Goal: Communication & Community: Answer question/provide support

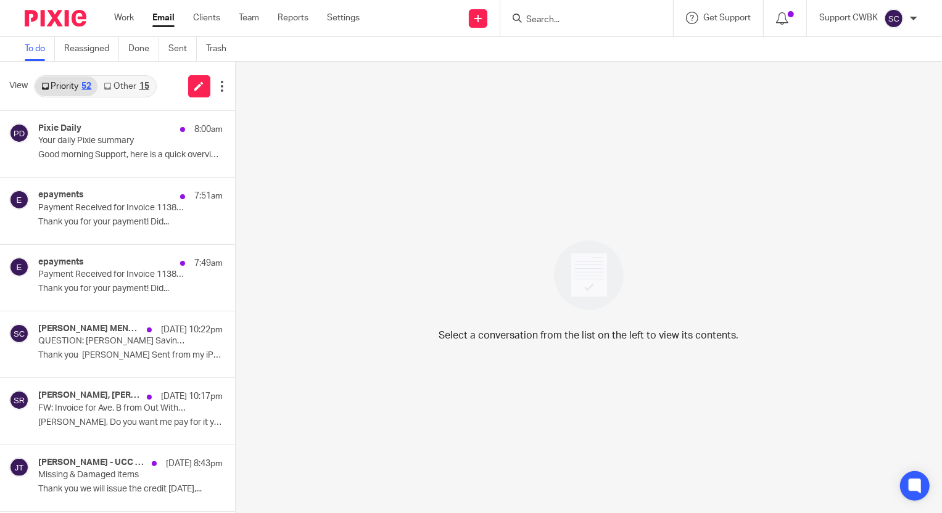
click at [118, 86] on link "Other 15" at bounding box center [125, 87] width 57 height 20
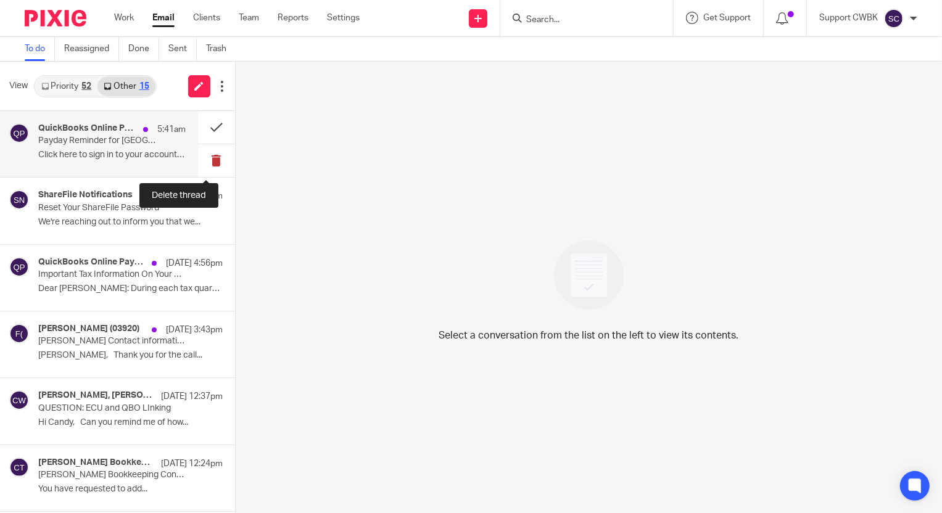
click at [199, 160] on button at bounding box center [216, 160] width 37 height 33
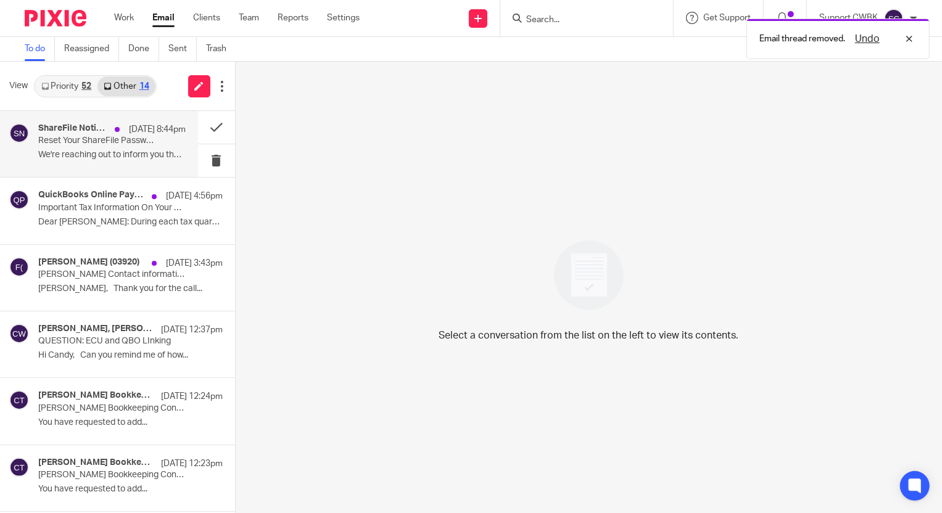
click at [59, 152] on p "We're reaching out to inform you that we..." at bounding box center [111, 155] width 147 height 10
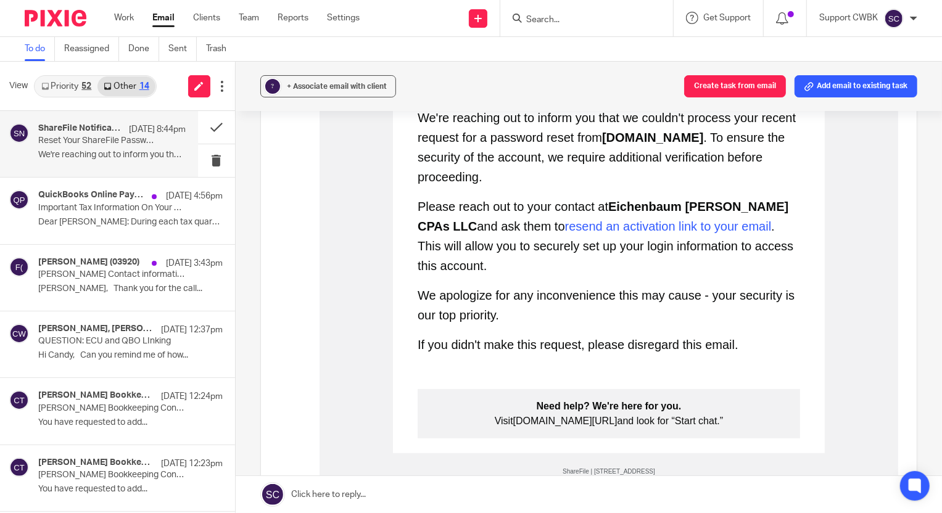
scroll to position [224, 0]
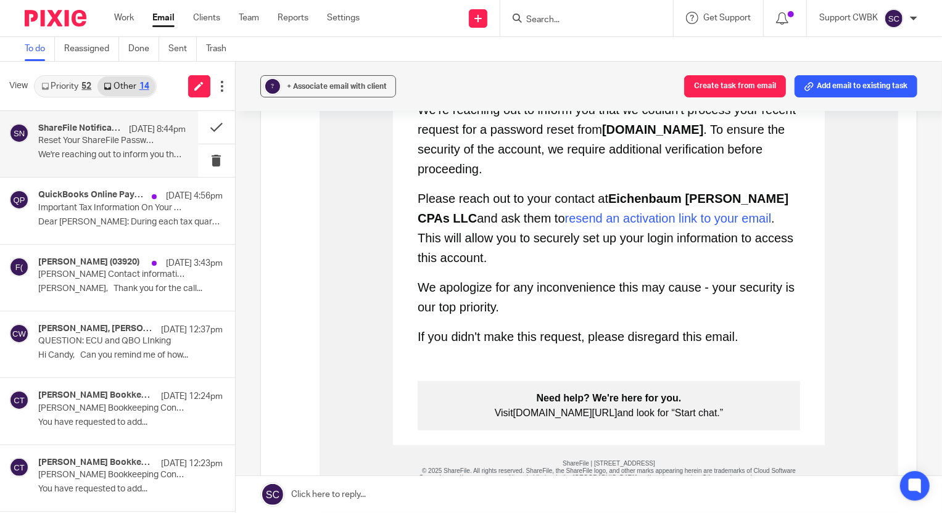
click at [60, 85] on link "Priority 52" at bounding box center [66, 87] width 62 height 20
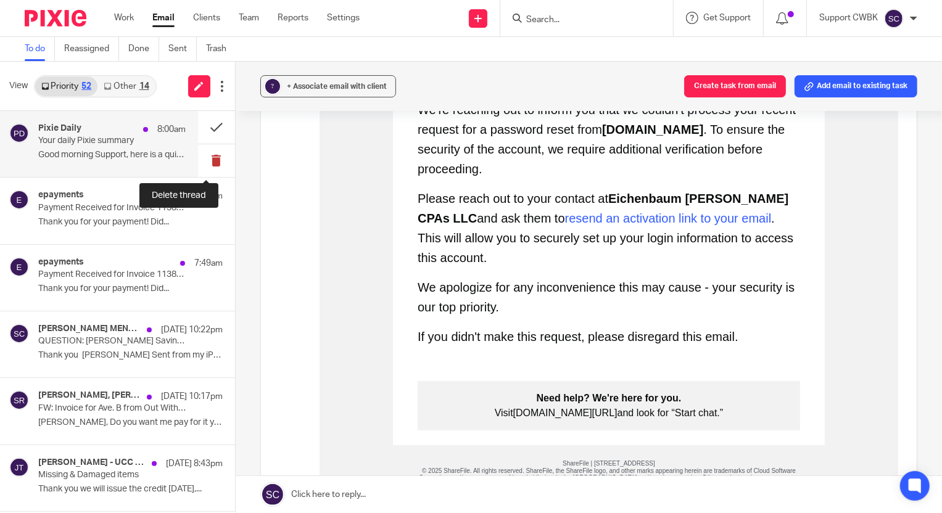
click at [204, 157] on button at bounding box center [216, 160] width 37 height 33
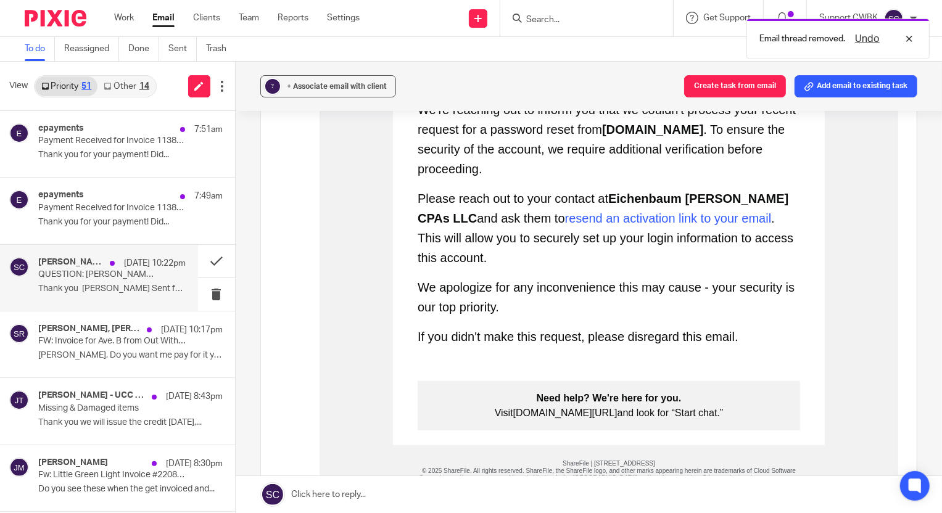
click at [72, 267] on h4 "[PERSON_NAME] MENGULOGLU, Me, Mail Delivery Subsystem" at bounding box center [70, 262] width 65 height 10
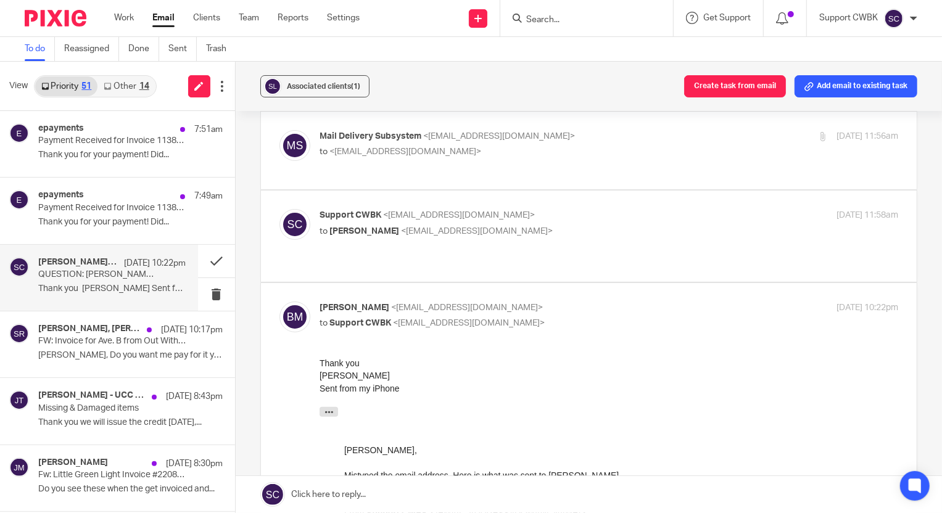
scroll to position [112, 0]
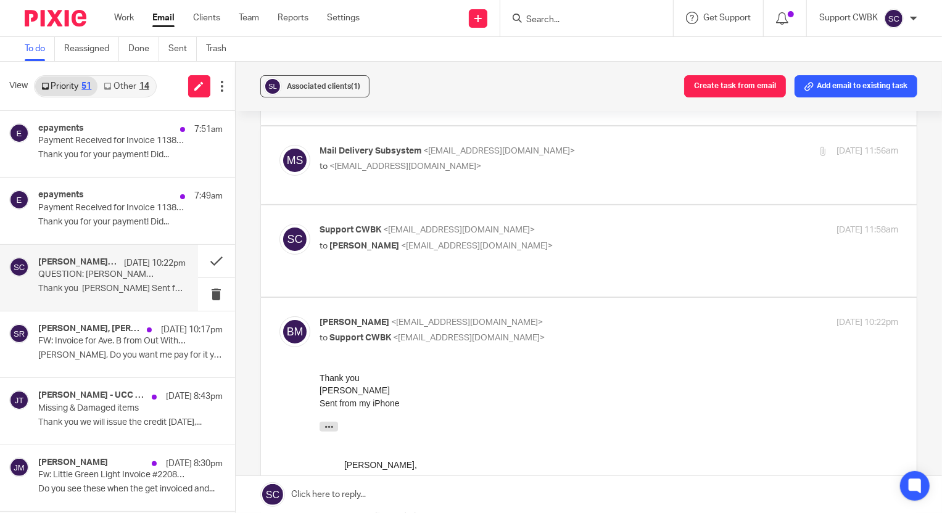
click at [599, 243] on p "to BARAN MENGULOGLU <4848scheel@gmail.com>" at bounding box center [513, 246] width 386 height 13
checkbox input "true"
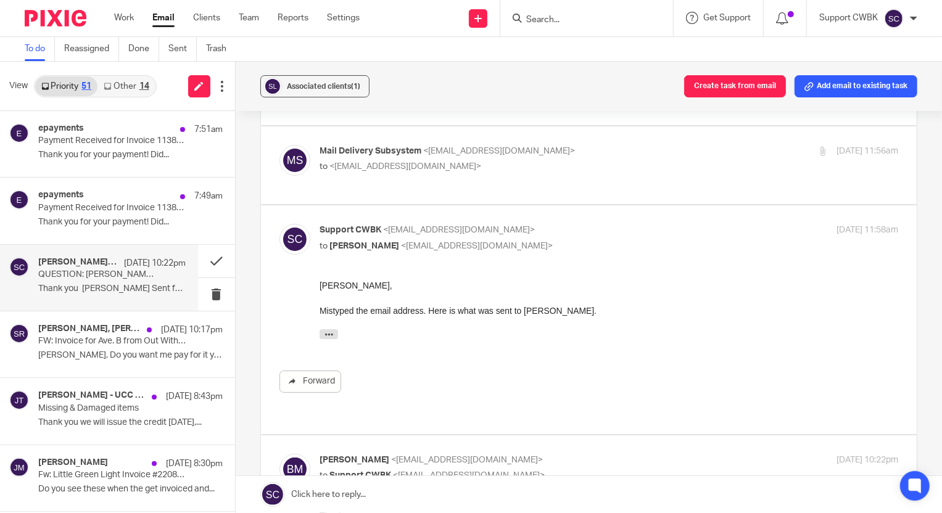
scroll to position [0, 0]
click at [597, 177] on div "Mail Delivery Subsystem <mailer-daemon@googlemail.com> to <support@cwbookkeepin…" at bounding box center [589, 165] width 619 height 41
click at [592, 149] on p "Mail Delivery Subsystem <mailer-daemon@googlemail.com>" at bounding box center [513, 151] width 386 height 13
checkbox input "true"
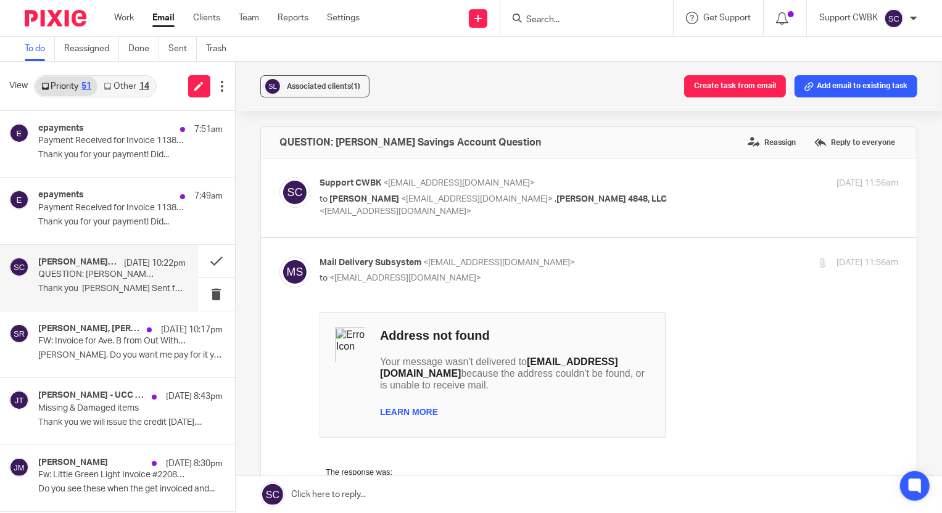
click at [665, 196] on p "to Beth Hobbs <bhobbs@ecu.org> , Scheel 4848, LLC <4848sheel@gmail.com>" at bounding box center [513, 205] width 386 height 25
checkbox input "true"
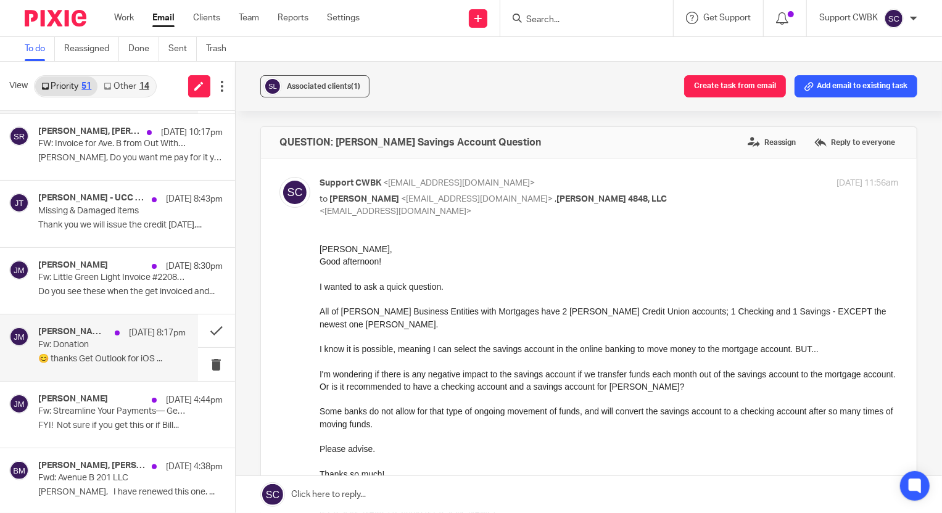
scroll to position [224, 0]
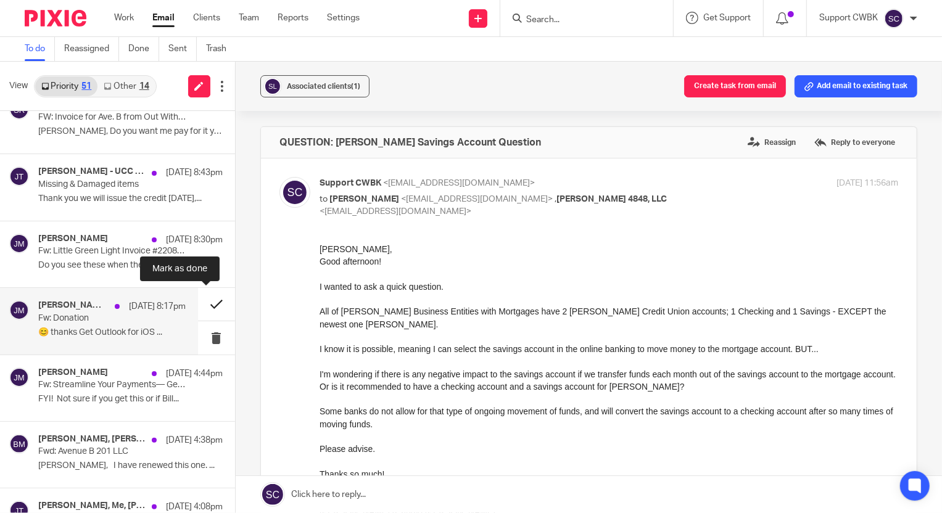
click at [204, 304] on button at bounding box center [216, 304] width 37 height 33
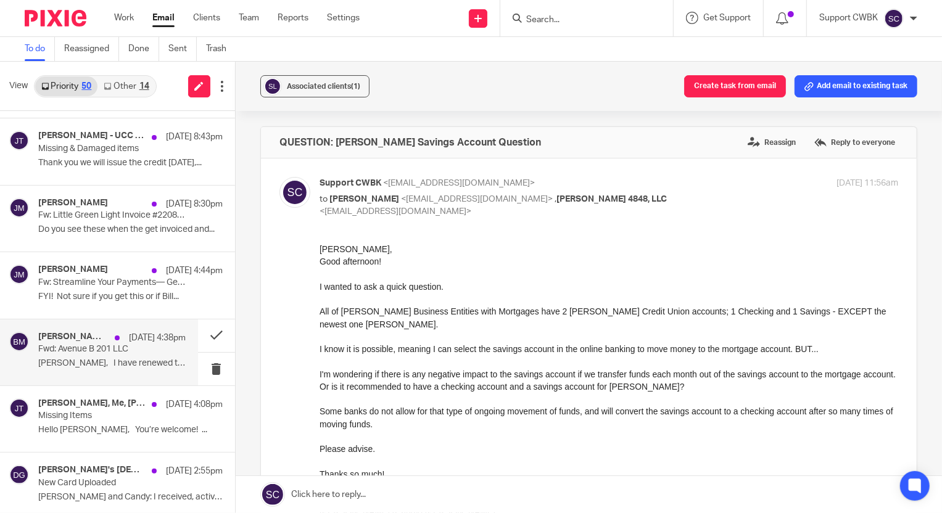
scroll to position [280, 0]
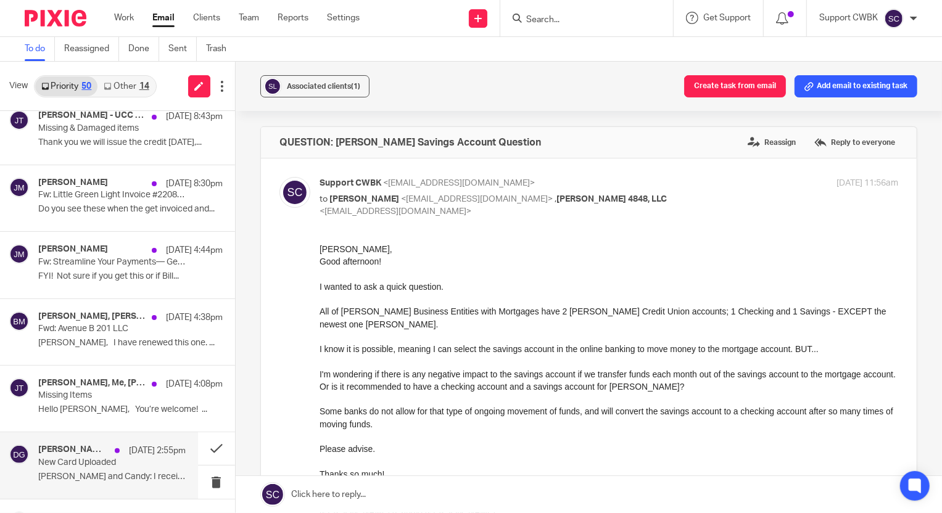
click at [67, 458] on p "New Card Uploaded" at bounding box center [97, 463] width 118 height 10
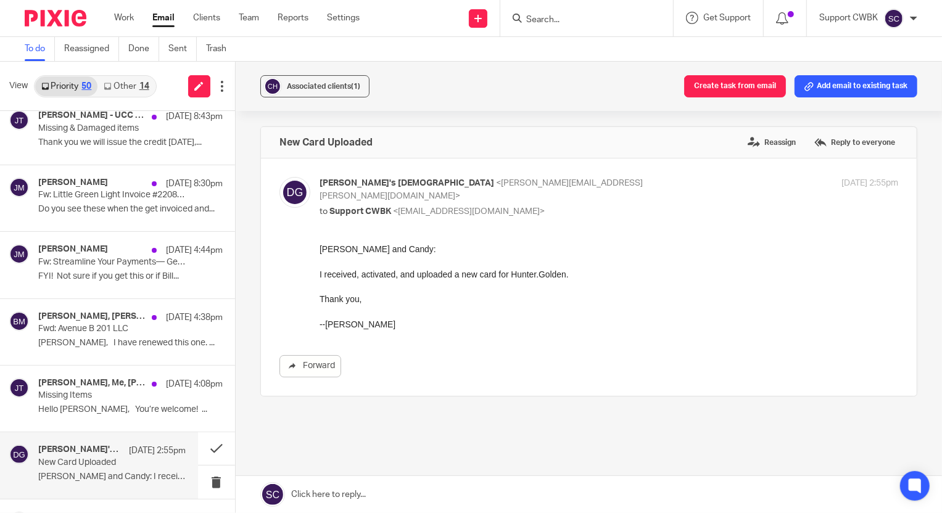
scroll to position [0, 0]
click at [325, 501] on link at bounding box center [589, 494] width 707 height 37
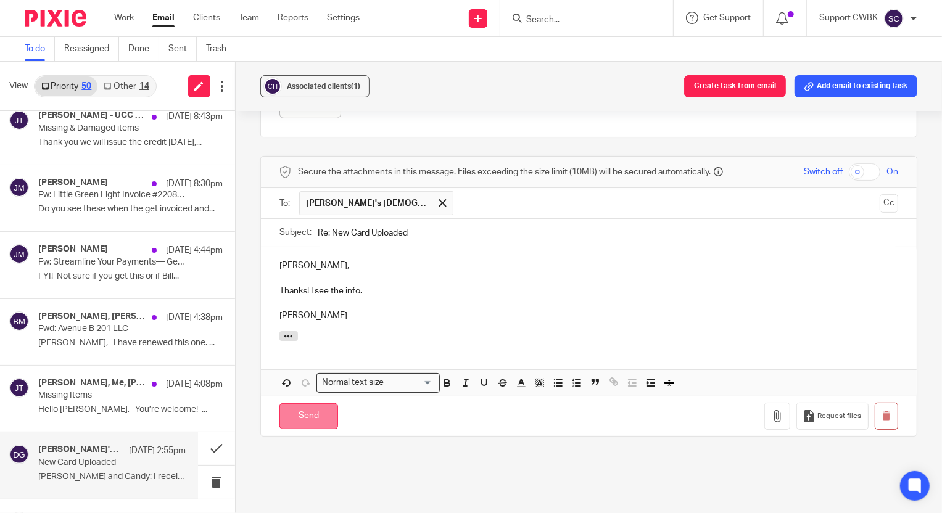
click at [294, 409] on input "Send" at bounding box center [309, 417] width 59 height 27
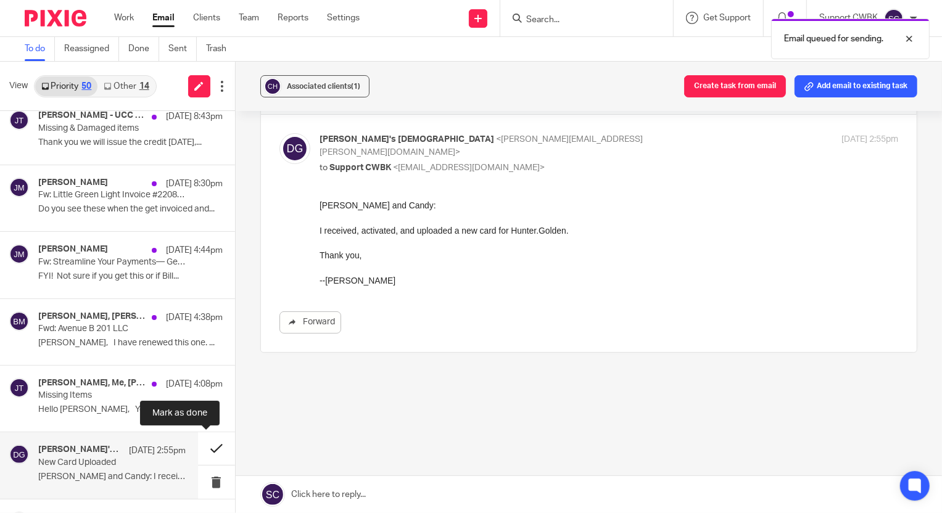
scroll to position [43, 0]
click at [202, 450] on button at bounding box center [216, 449] width 37 height 33
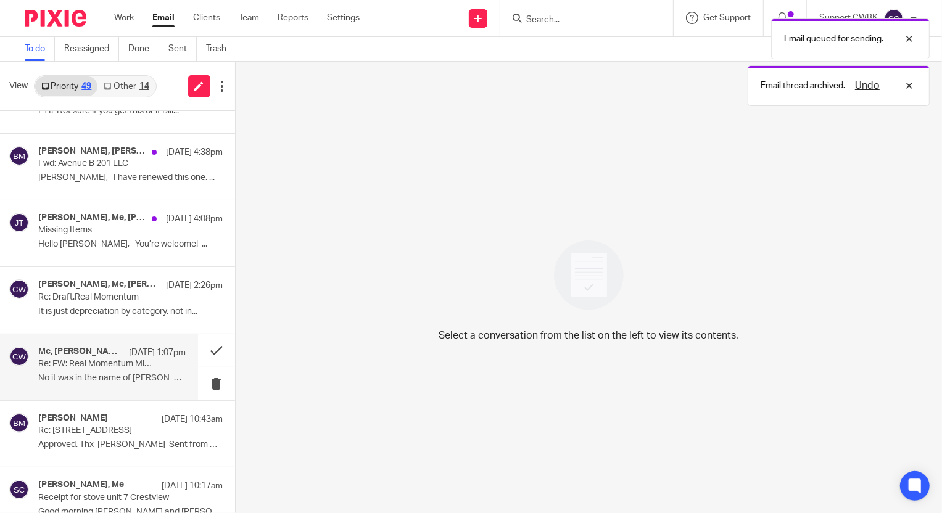
scroll to position [449, 0]
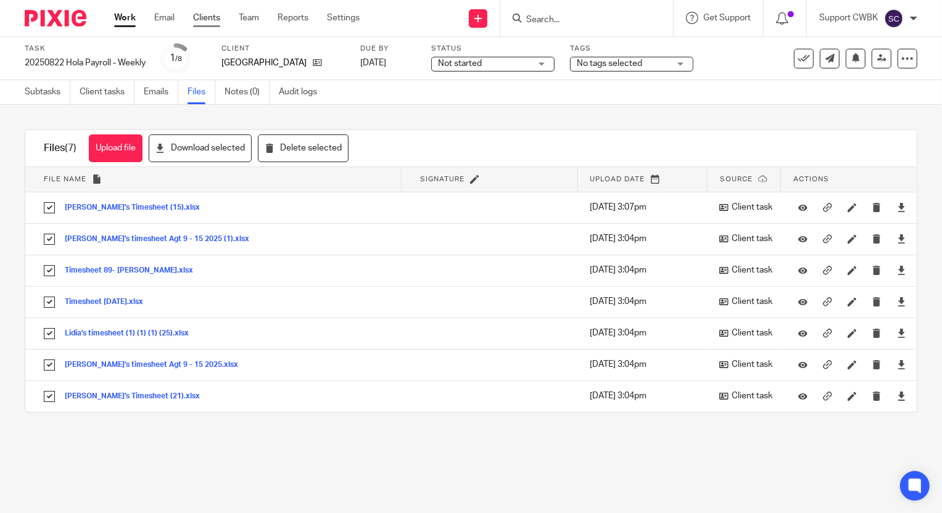
click at [207, 19] on link "Clients" at bounding box center [206, 18] width 27 height 12
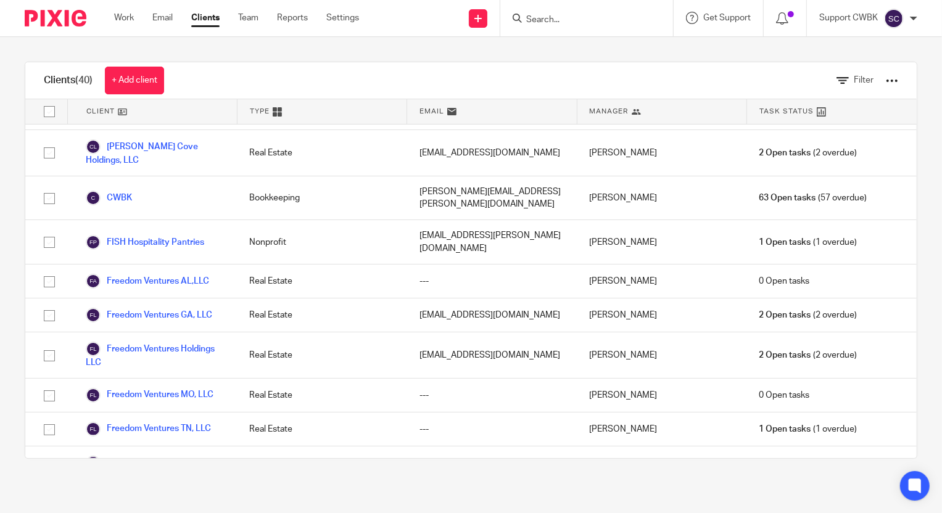
scroll to position [280, 0]
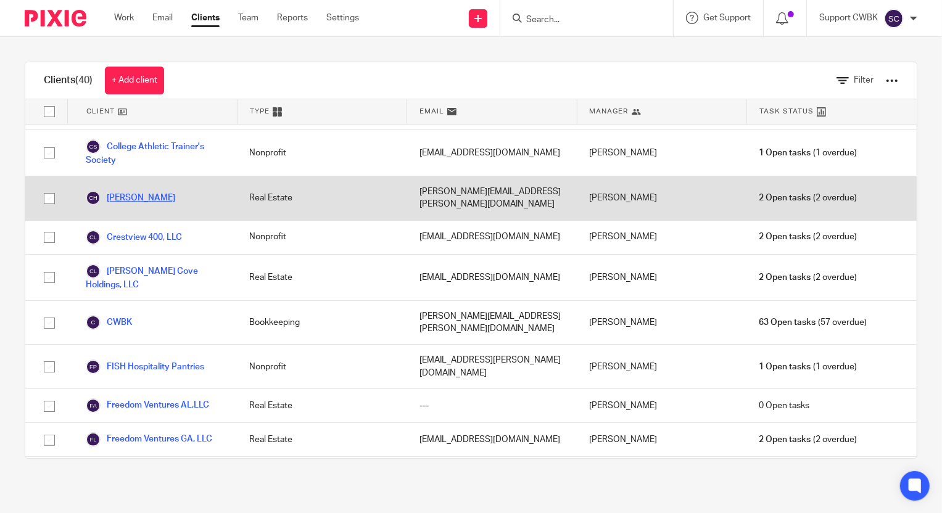
click at [146, 191] on link "[PERSON_NAME]" at bounding box center [130, 198] width 89 height 15
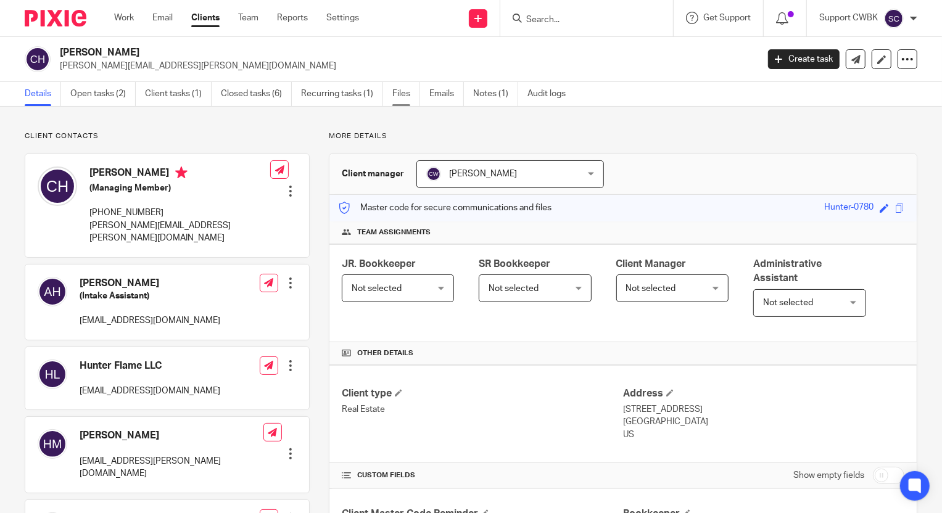
click at [407, 93] on link "Files" at bounding box center [406, 94] width 28 height 24
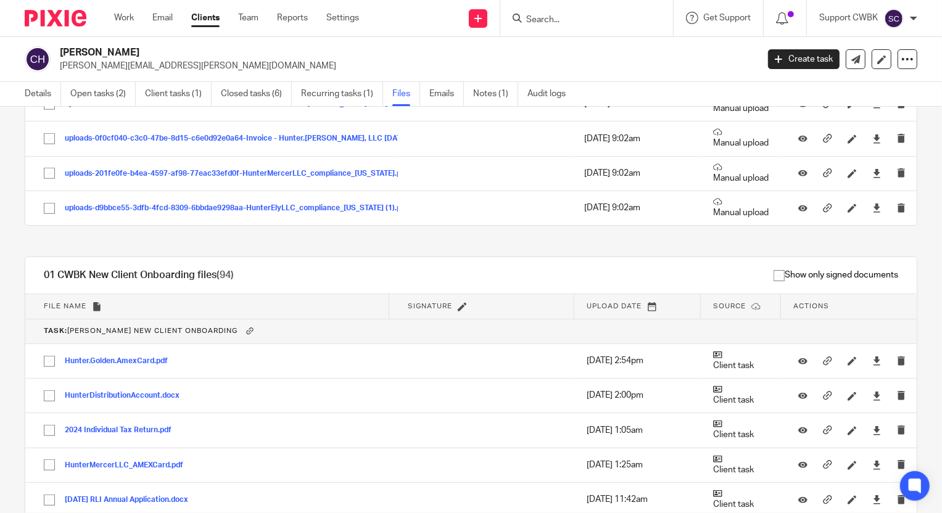
scroll to position [617, 0]
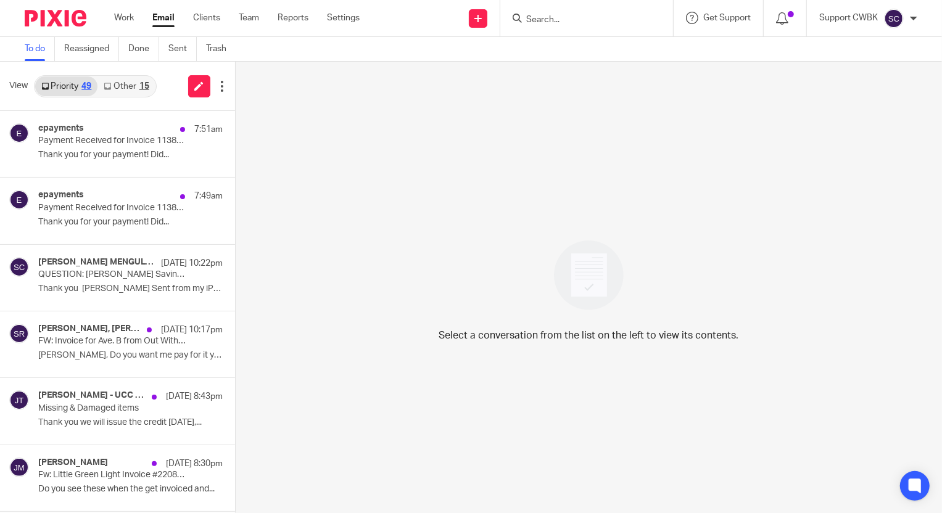
click at [116, 88] on link "Other 15" at bounding box center [125, 87] width 57 height 20
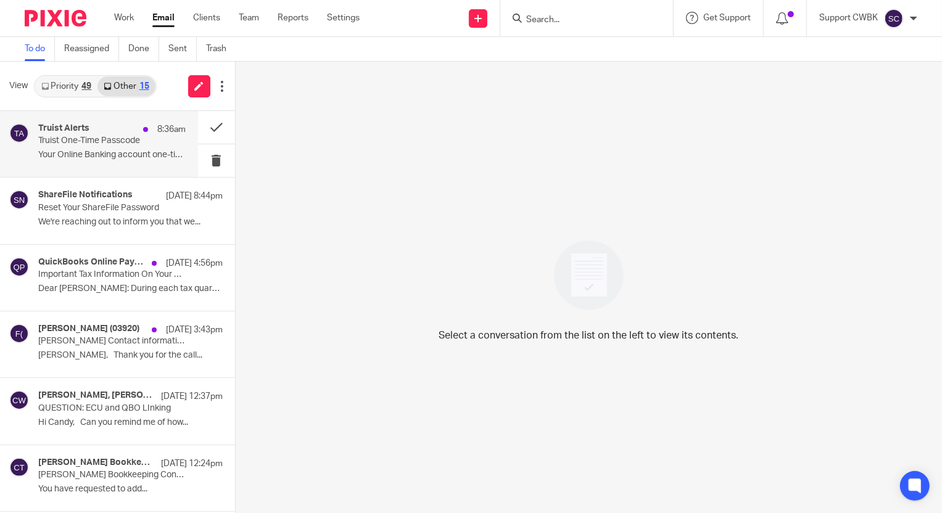
click at [96, 142] on p "Truist One-Time Passcode" at bounding box center [97, 141] width 118 height 10
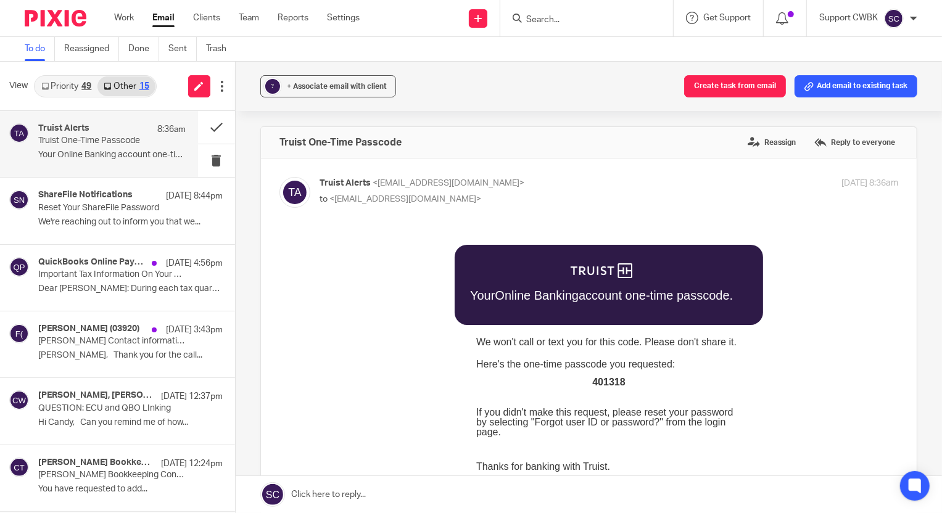
click at [600, 381] on span "401318" at bounding box center [608, 381] width 33 height 10
copy span "401318"
